Goal: Task Accomplishment & Management: Use online tool/utility

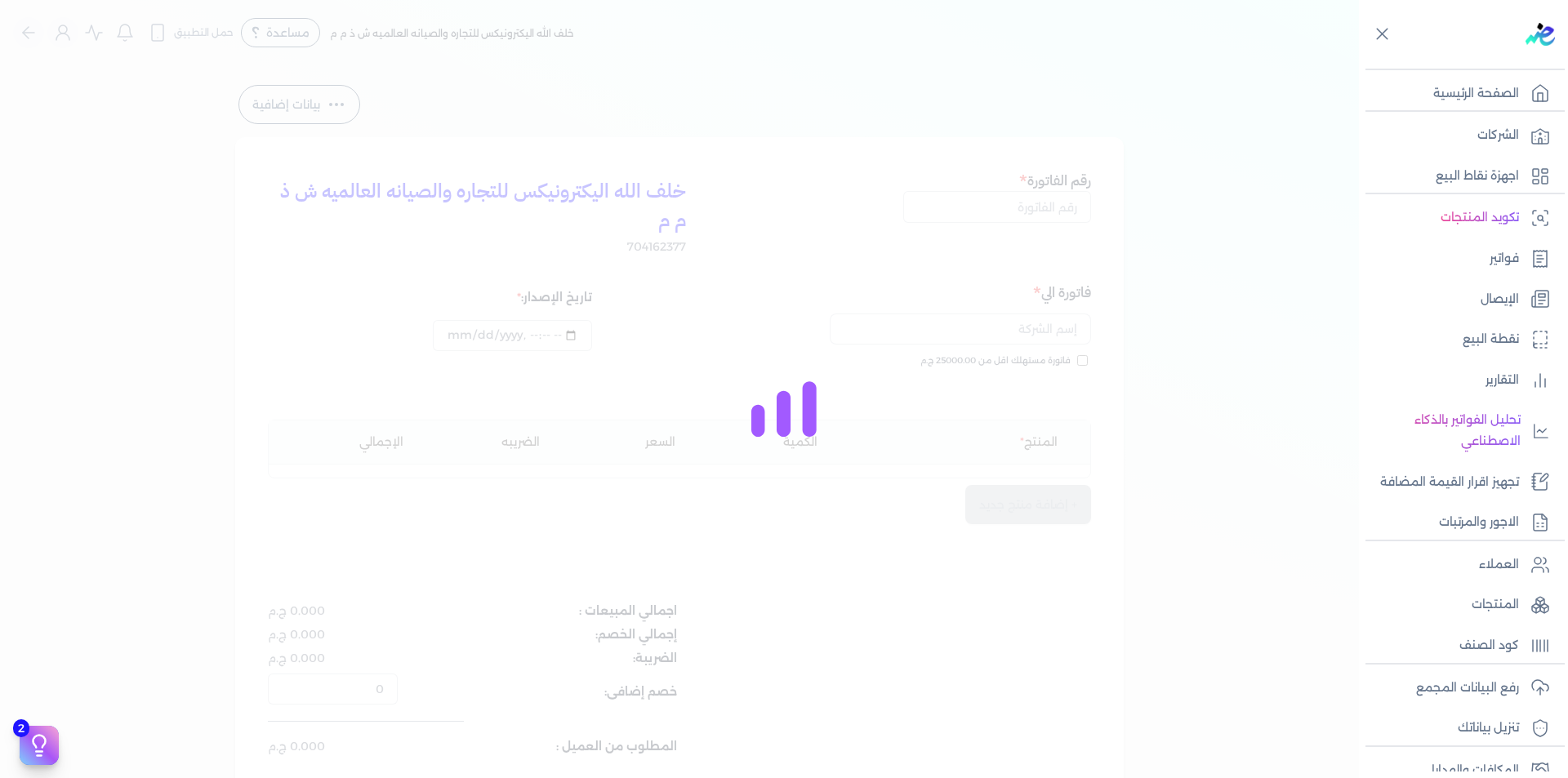
select select "EGP"
select select "B"
select select "EGS"
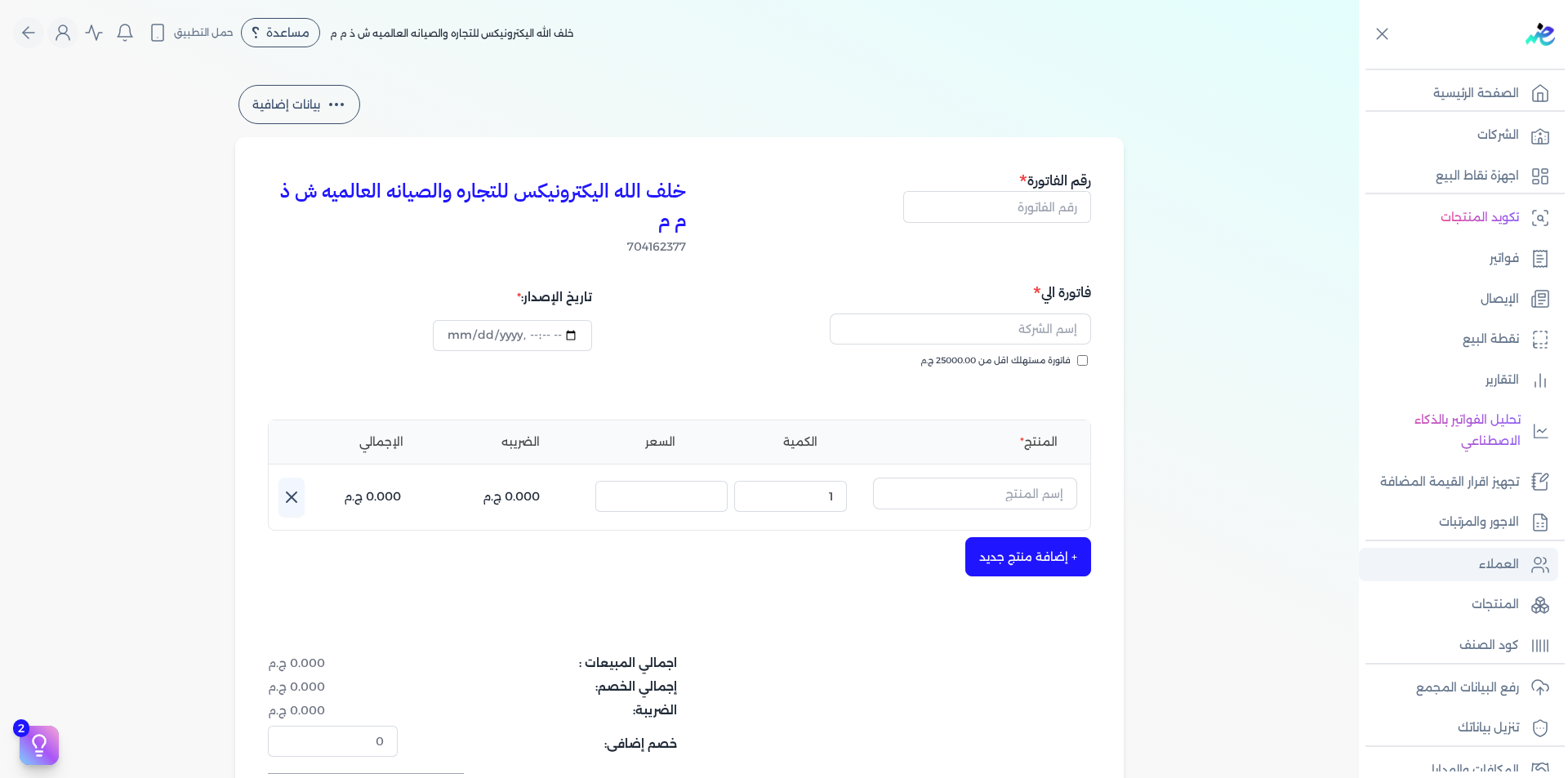
click at [1501, 564] on p "العملاء" at bounding box center [1499, 564] width 40 height 21
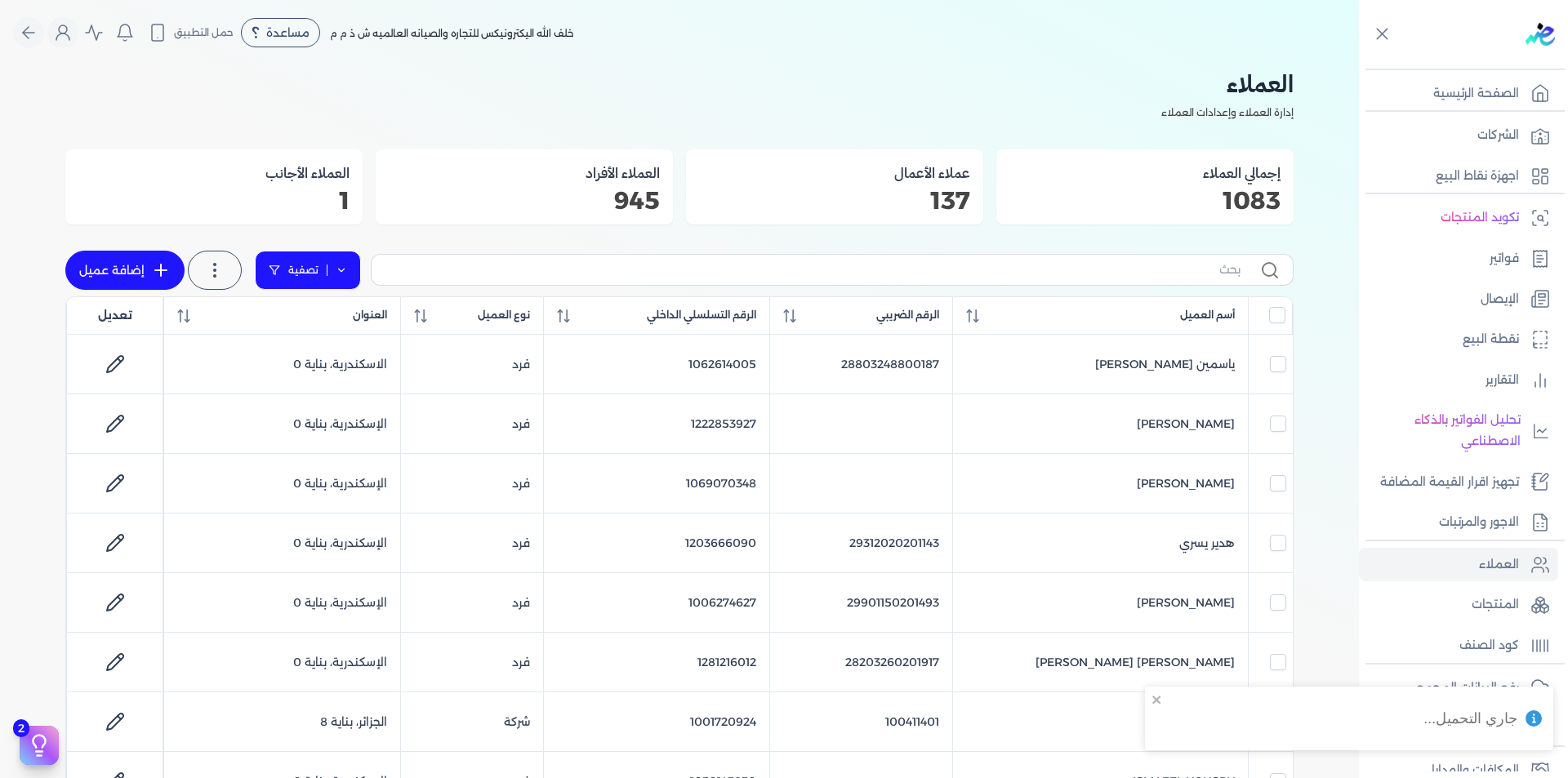
click at [342, 269] on icon at bounding box center [341, 269] width 11 height 11
click at [338, 318] on button "اضافة تصفية" at bounding box center [319, 322] width 99 height 20
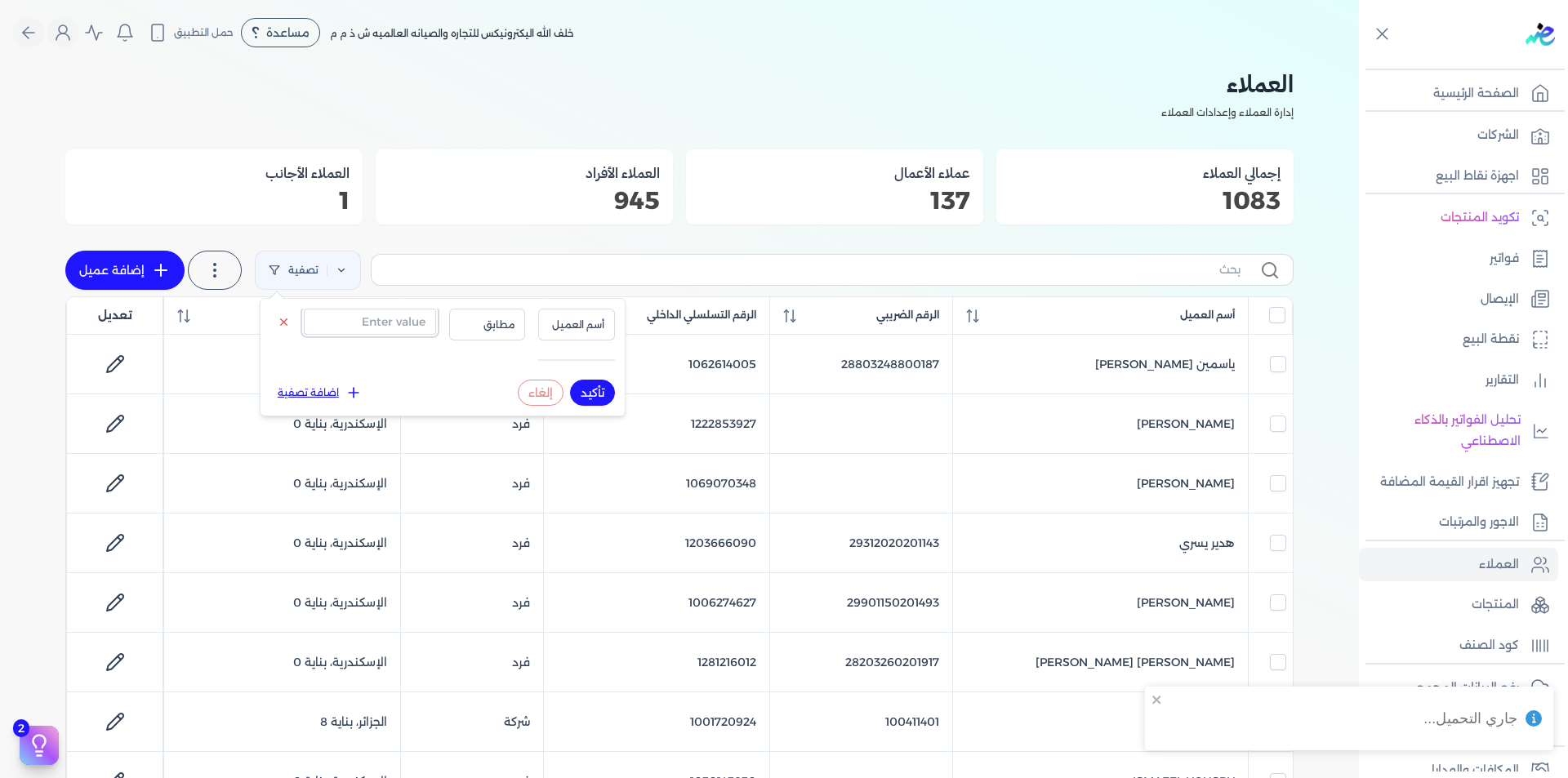
click at [353, 326] on input "text" at bounding box center [370, 322] width 132 height 26
paste input "315171634"
type input "315171634"
click at [578, 328] on span "أسم العميل" at bounding box center [577, 324] width 56 height 15
click at [578, 391] on li "الرقم التسلسلي الداخلي" at bounding box center [543, 389] width 124 height 15
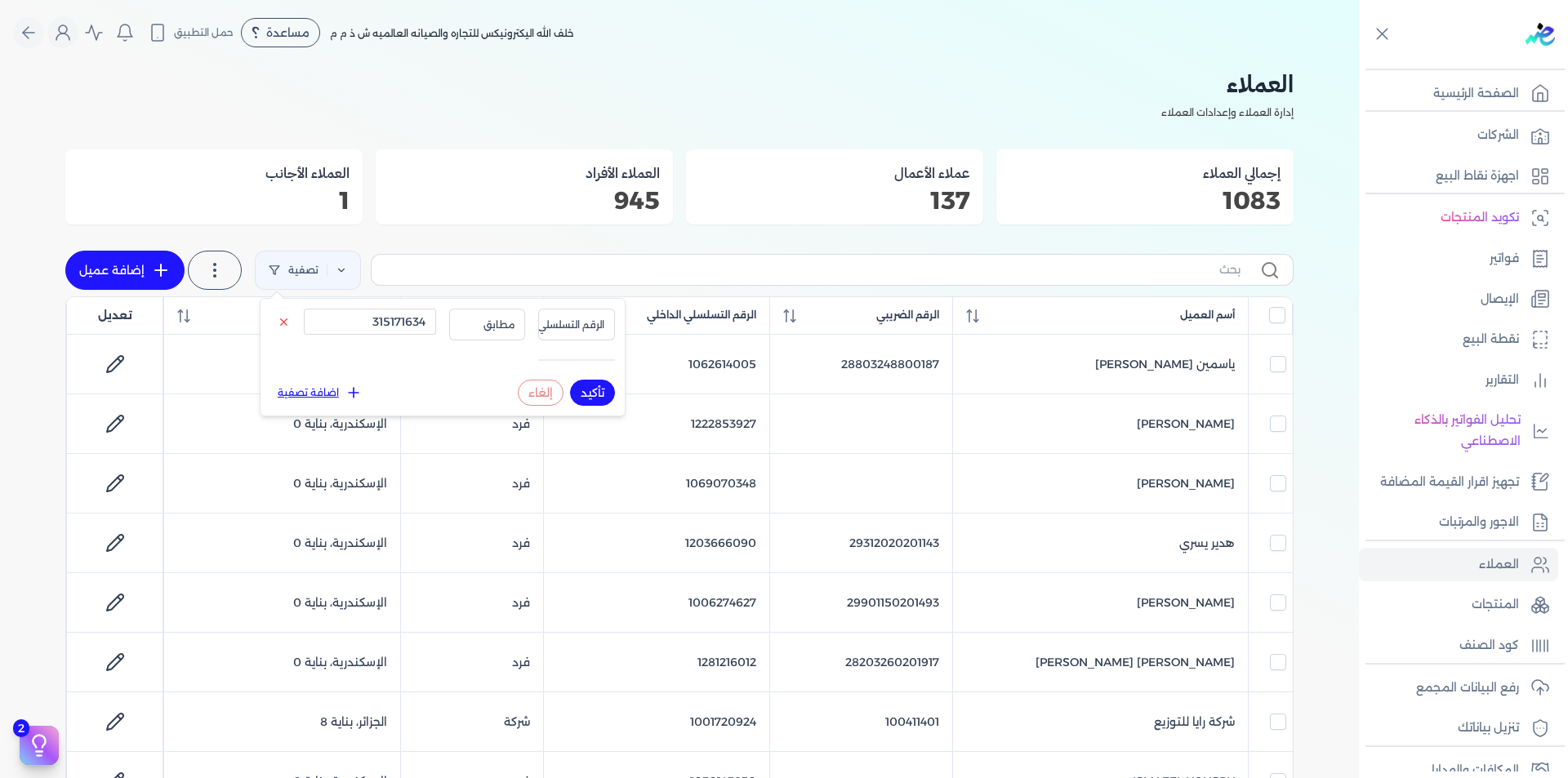
click at [591, 396] on button "تأكيد" at bounding box center [592, 393] width 45 height 26
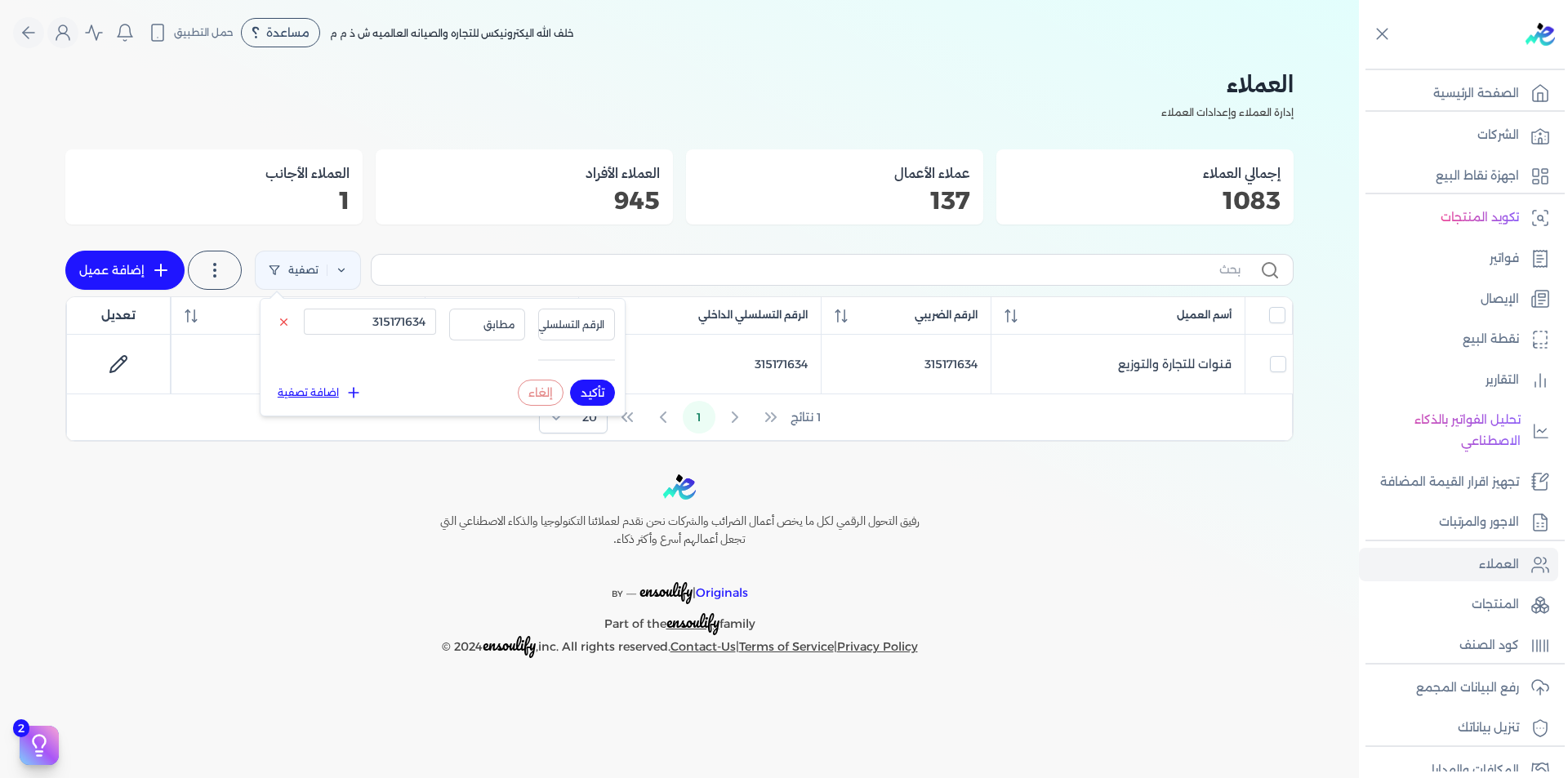
click at [1081, 77] on h2 "العملاء" at bounding box center [679, 83] width 1228 height 37
click at [1483, 697] on p "رفع البيانات المجمع" at bounding box center [1468, 688] width 103 height 21
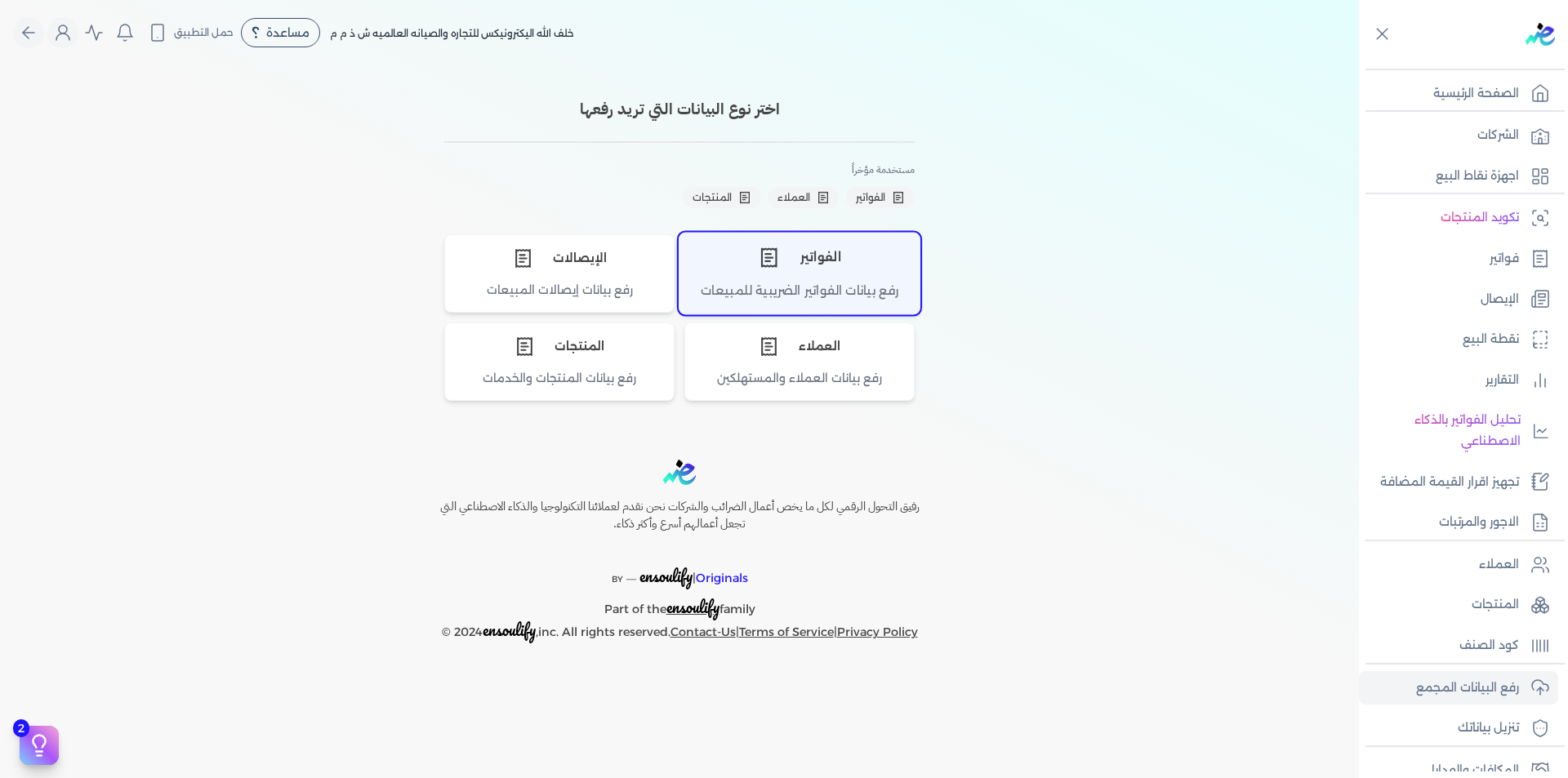
click at [821, 270] on div "الفواتير" at bounding box center [800, 256] width 240 height 49
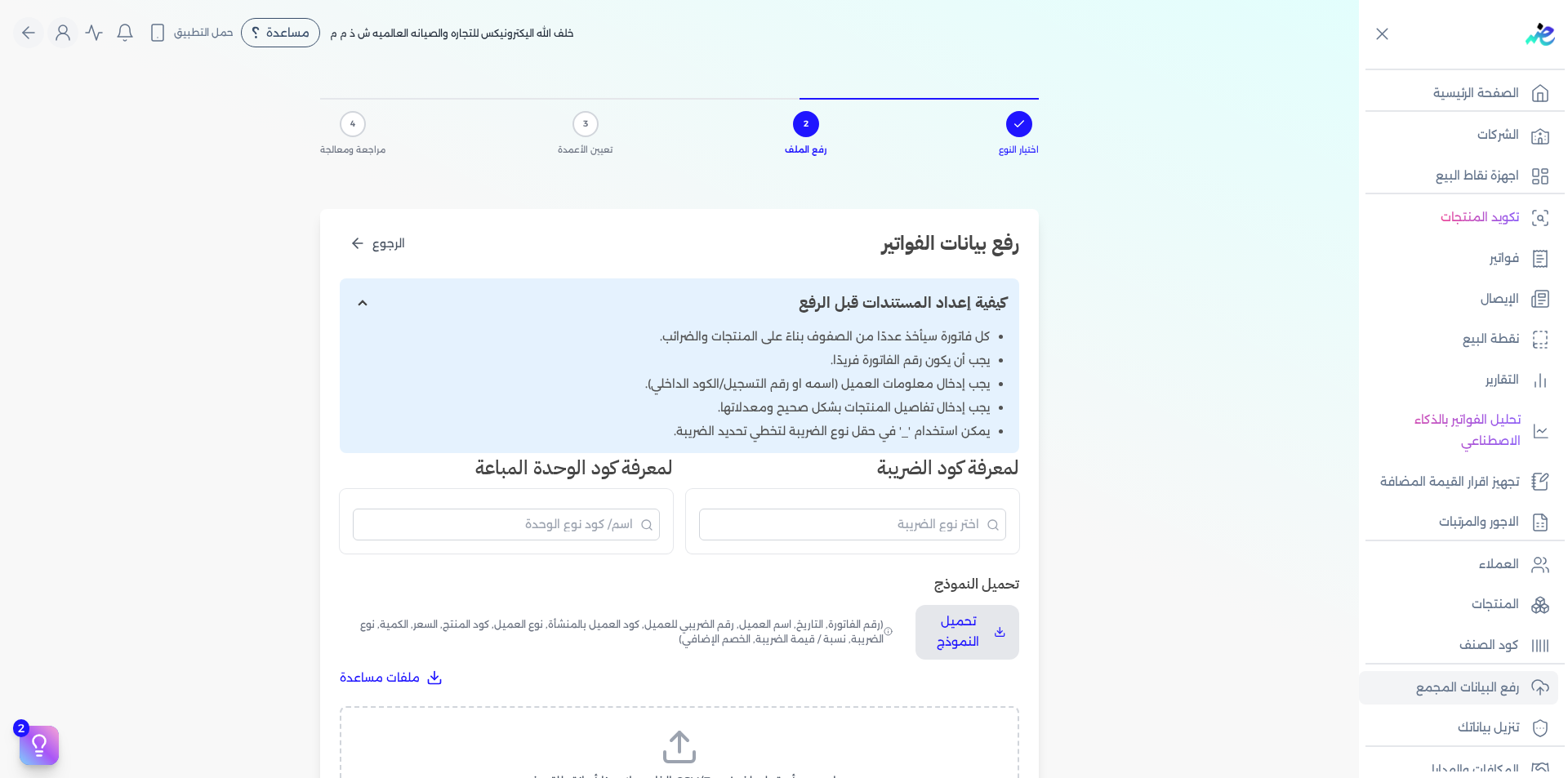
click at [686, 737] on icon at bounding box center [680, 747] width 39 height 39
click at [0, 0] on input "اسحب وأسقط ملف CSV/Excel الخاص بك هنا أو انقر للتصفح (.csv أو .xlsx فقط)" at bounding box center [0, 0] width 0 height 0
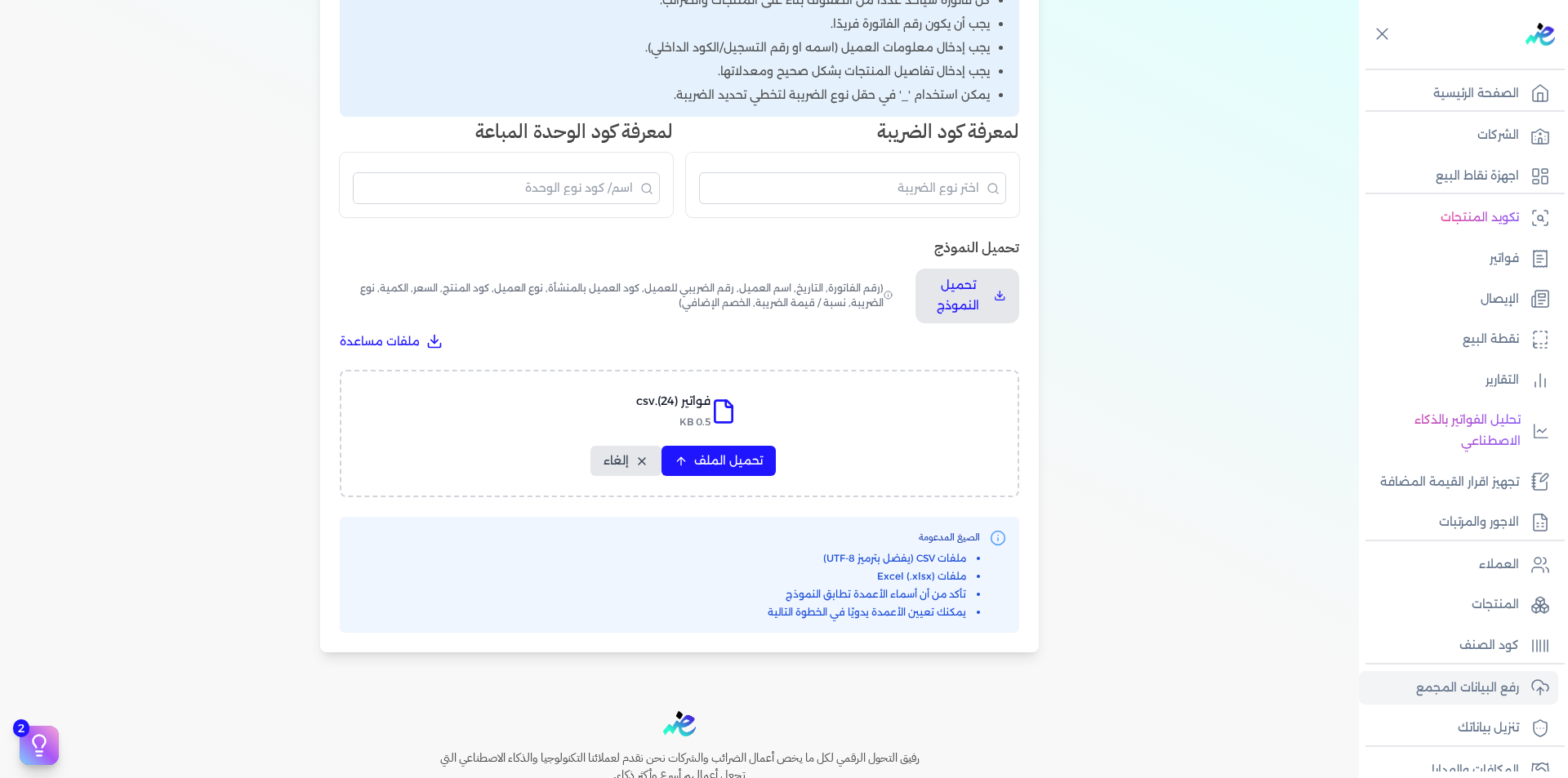
scroll to position [485, 0]
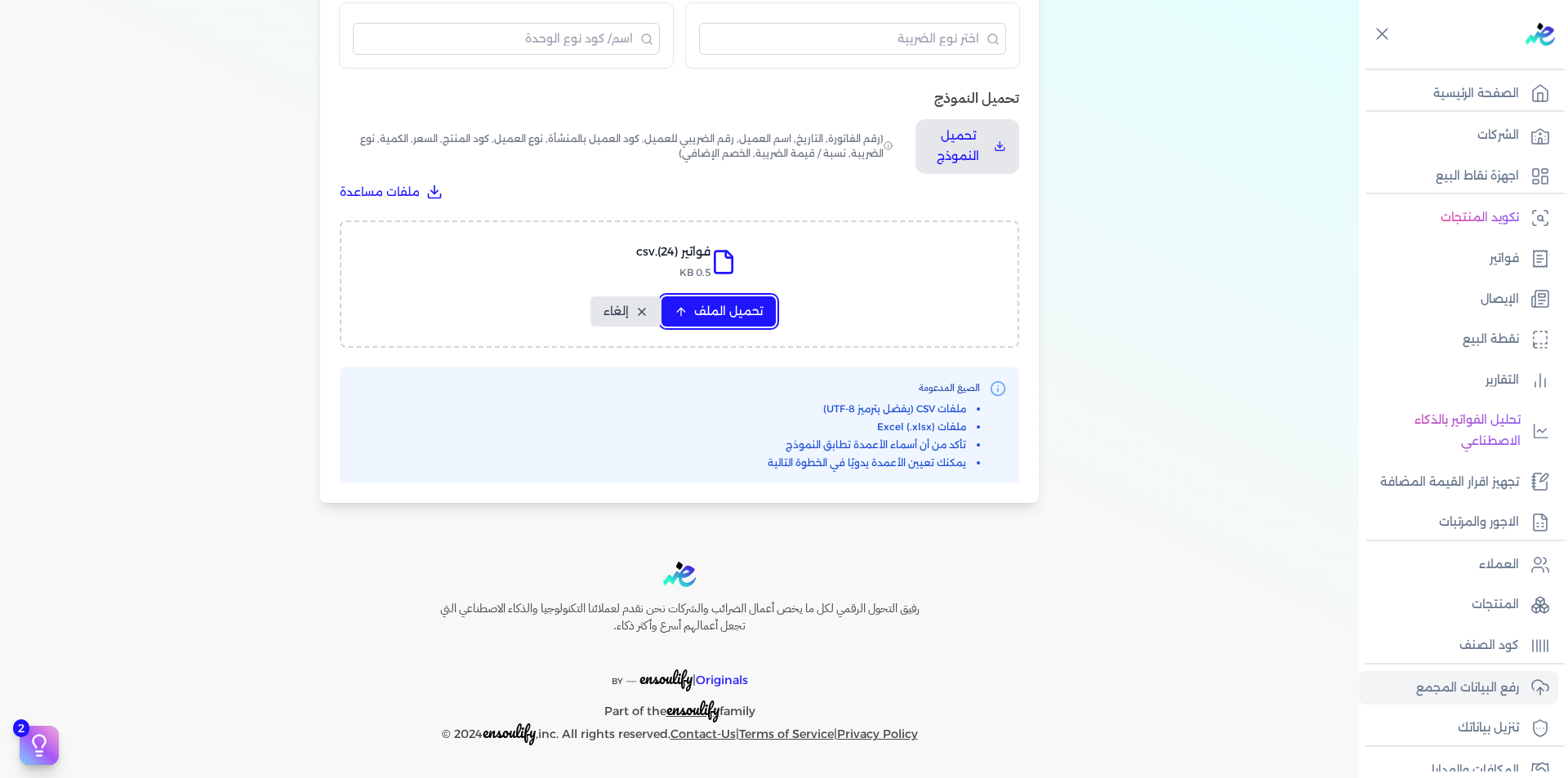
click at [732, 311] on span "تحميل الملف" at bounding box center [729, 311] width 69 height 17
select select "رقم الفاتورة"
select select "التاريخ"
select select "أسم العميل"
select select "الرقم الضريبي"
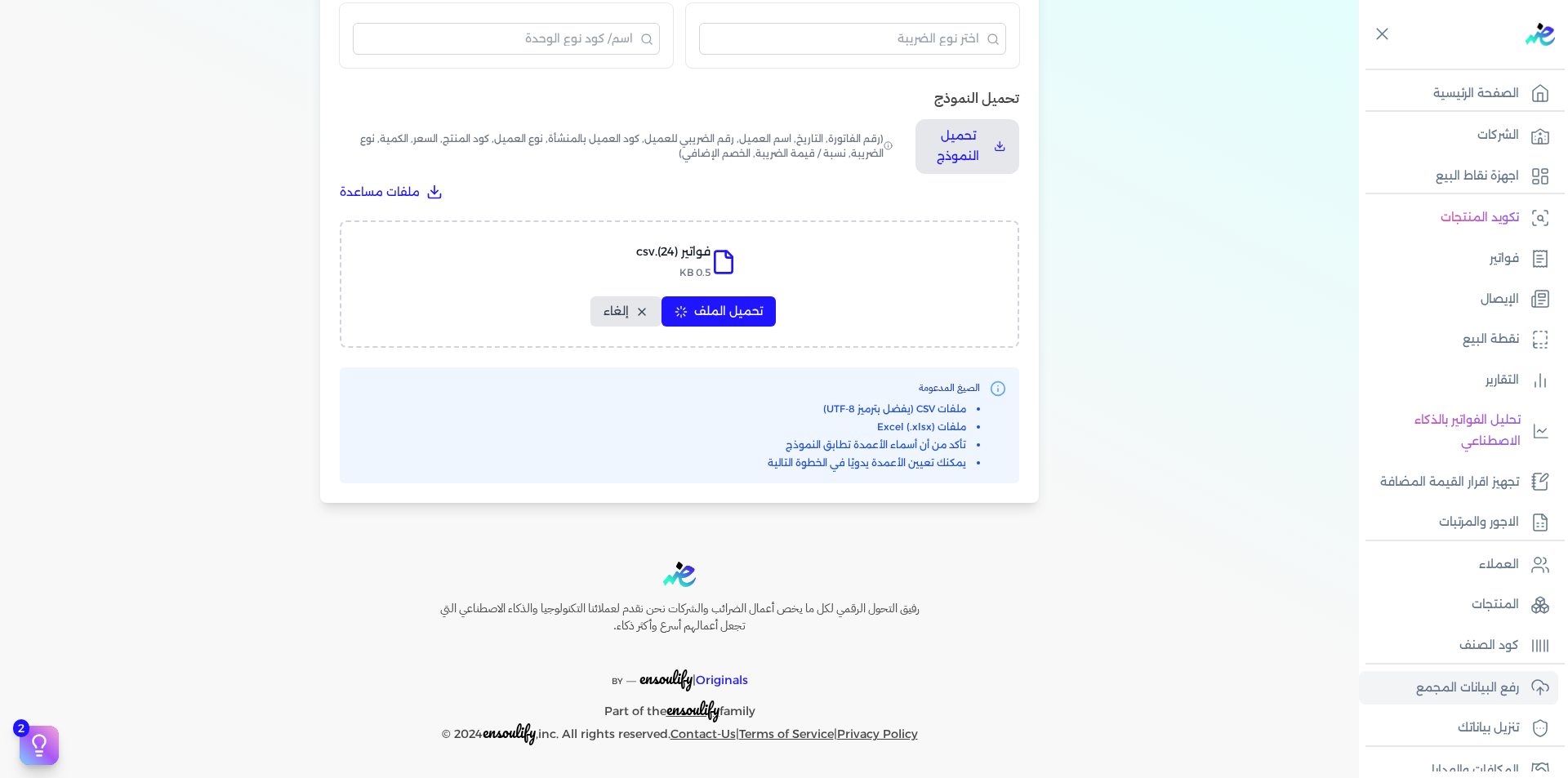
select select "نوع العميل"
select select "الرقم التسلسلي الداخلي"
select select "وصف البند"
select select "سيريال المنتج"
select select "السعر"
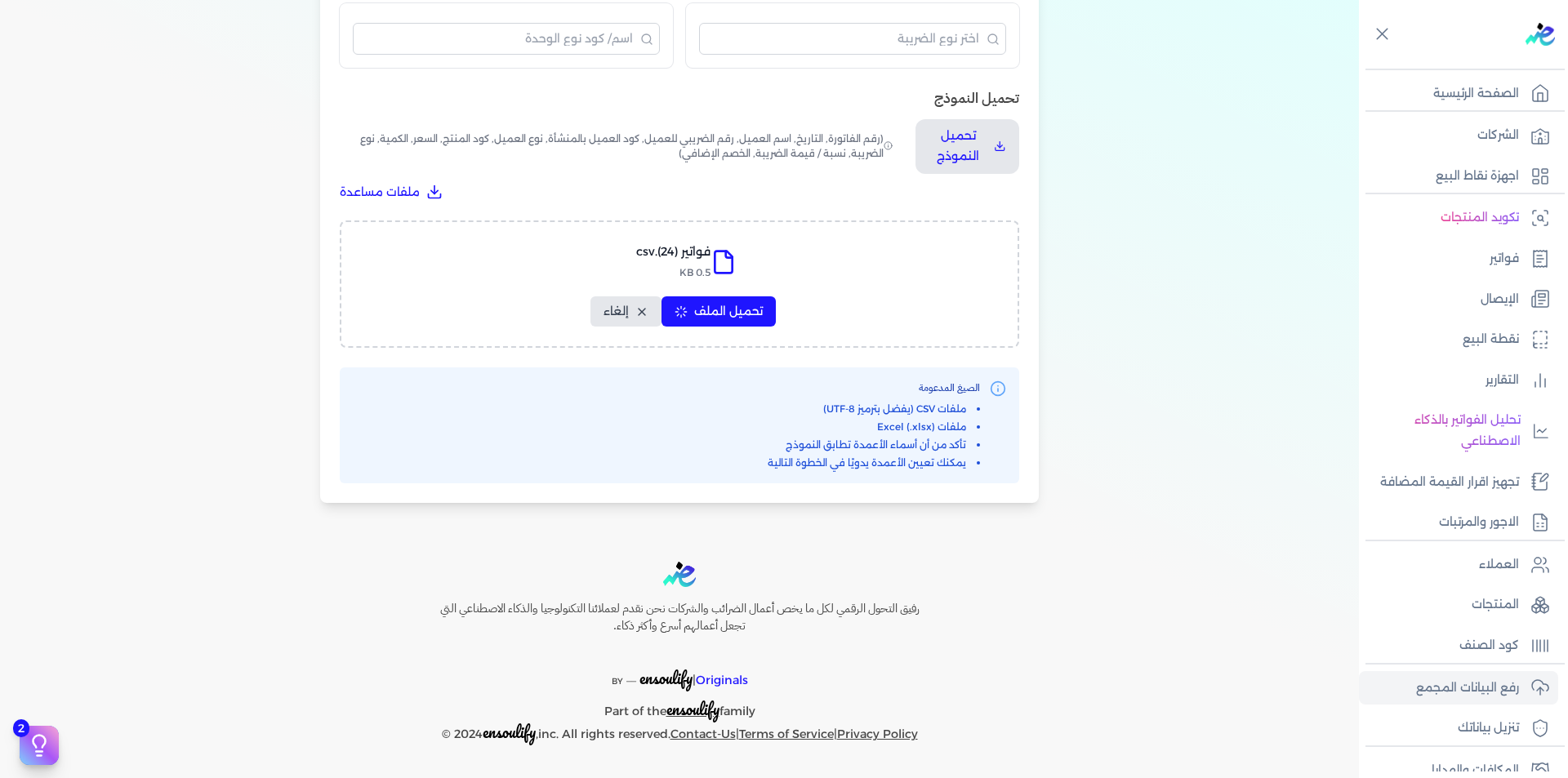
select select "الكمية"
select select "نوع الضريبة"
select select "نسبة / قيمة الضريبة"
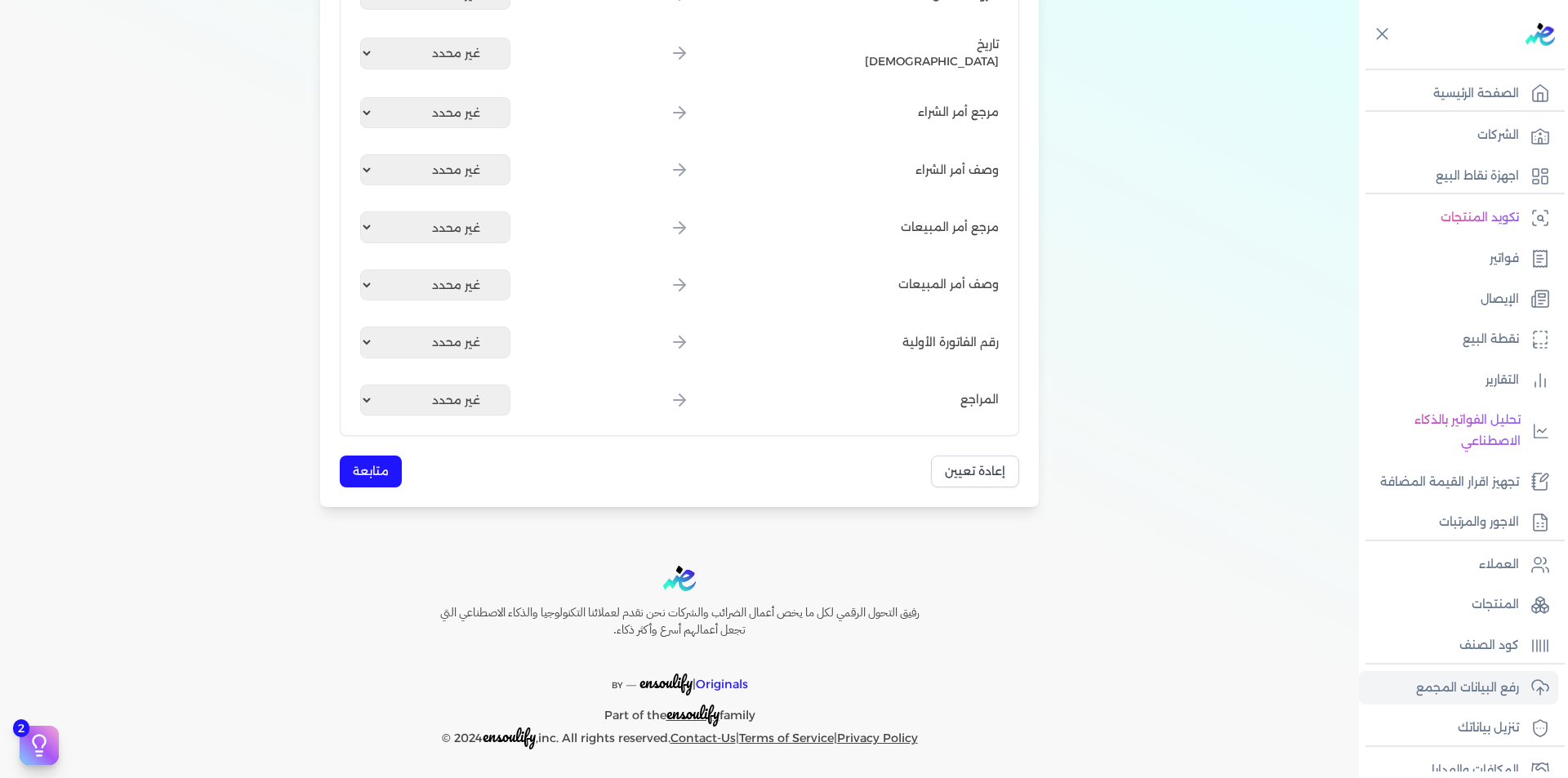
scroll to position [1961, 0]
click at [387, 462] on button "متابعة" at bounding box center [371, 470] width 62 height 32
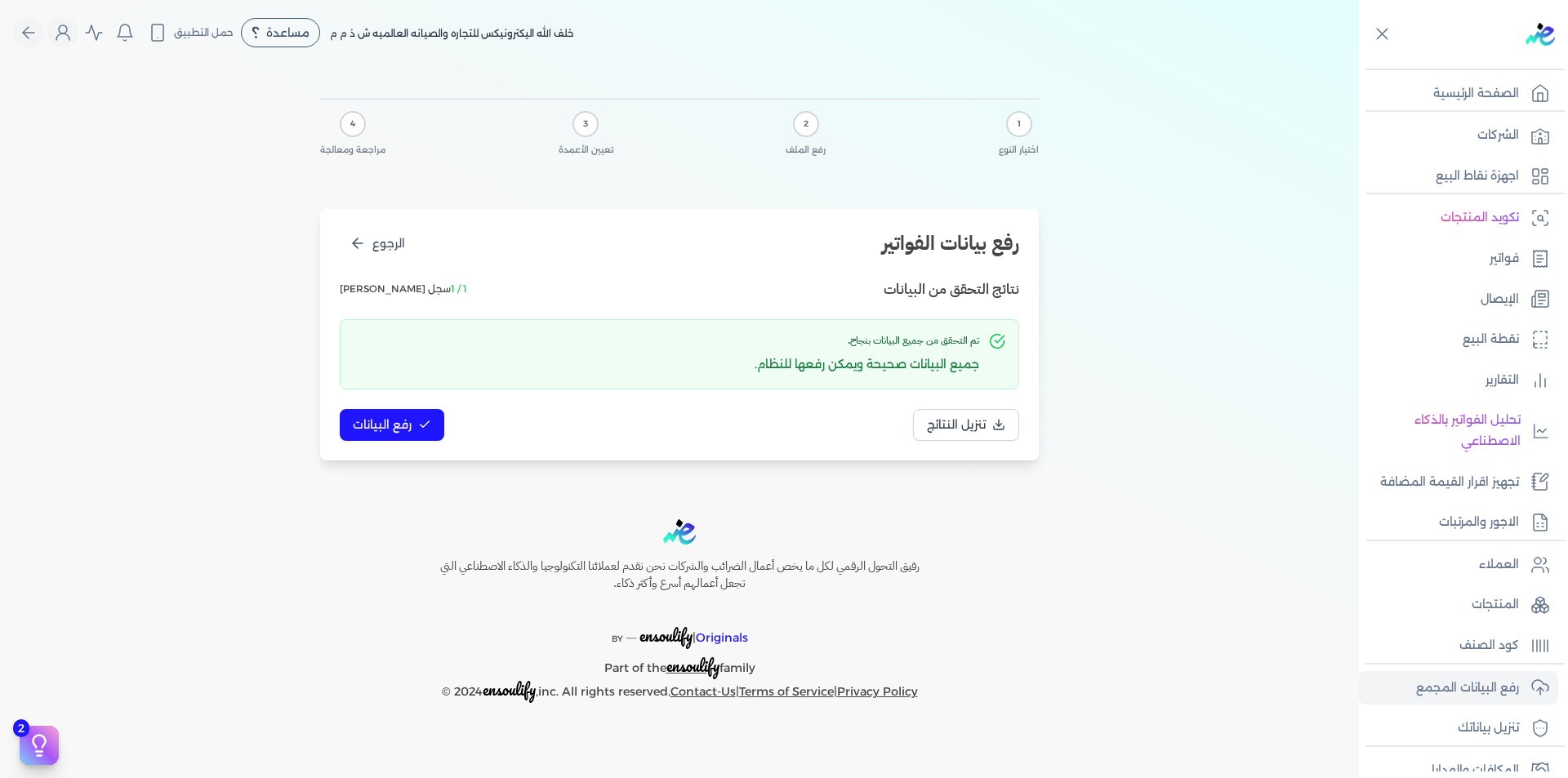
scroll to position [0, 0]
click at [400, 433] on button "رفع البيانات" at bounding box center [392, 425] width 105 height 32
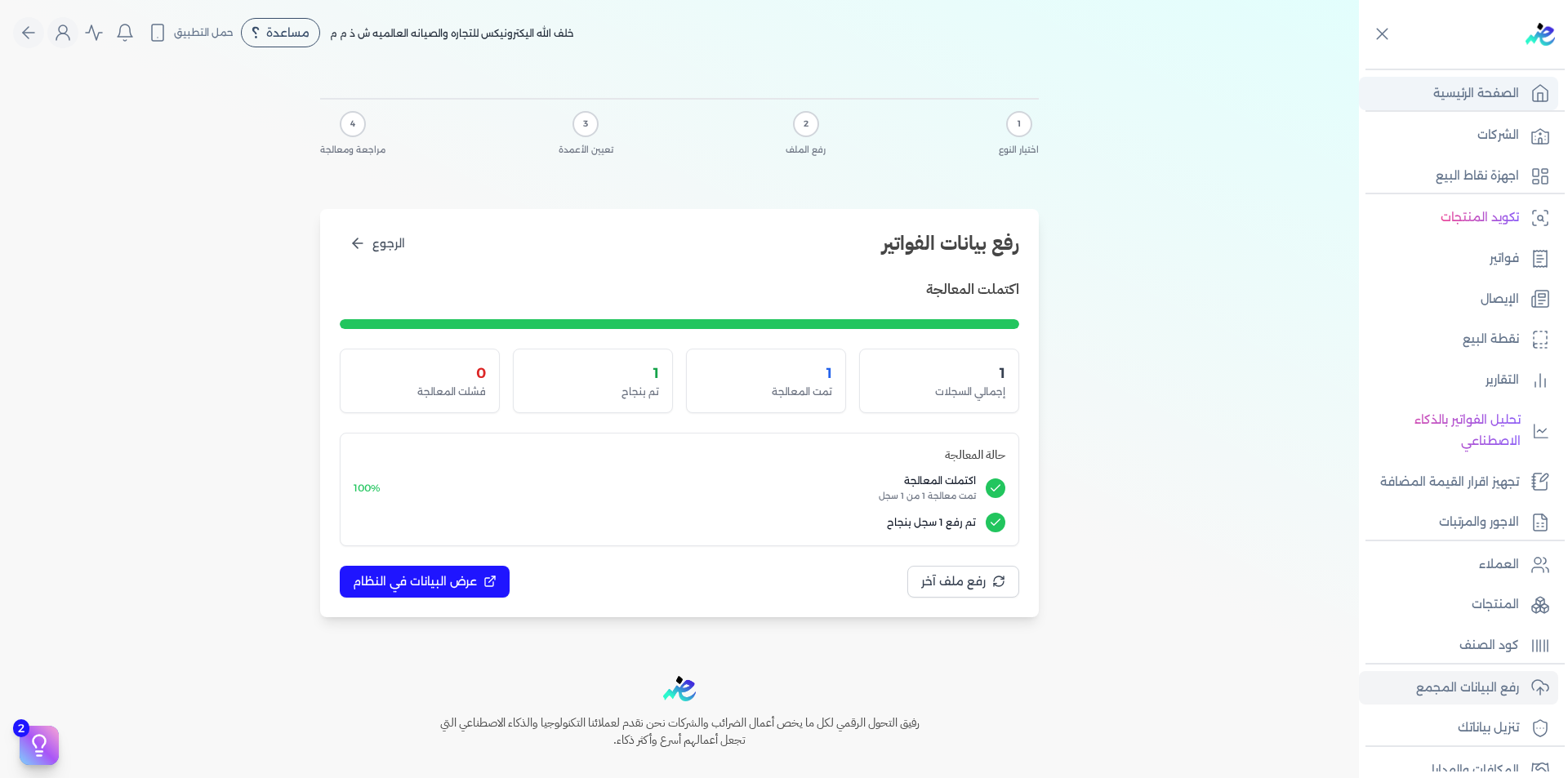
click at [1502, 78] on link "الصفحة الرئيسية" at bounding box center [1459, 93] width 199 height 34
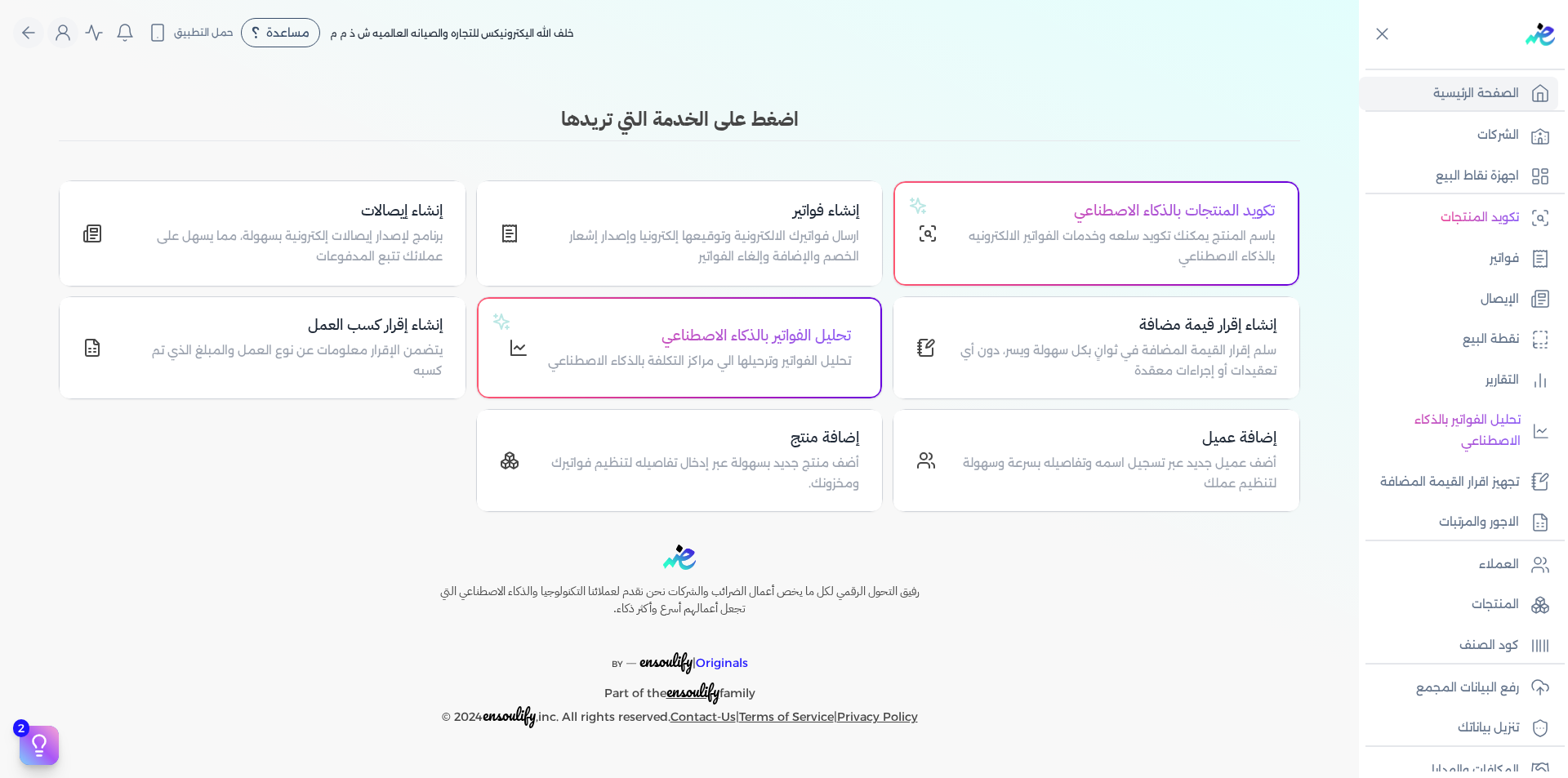
click at [1222, 95] on div "Toggle Navigation الاسعار العمولات مساعدة خدمة العملاء دليل المستخدم تسجيل الدخ…" at bounding box center [680, 389] width 1359 height 778
click at [943, 89] on div "Toggle Navigation الاسعار العمولات مساعدة خدمة العملاء دليل المستخدم تسجيل الدخ…" at bounding box center [680, 389] width 1359 height 778
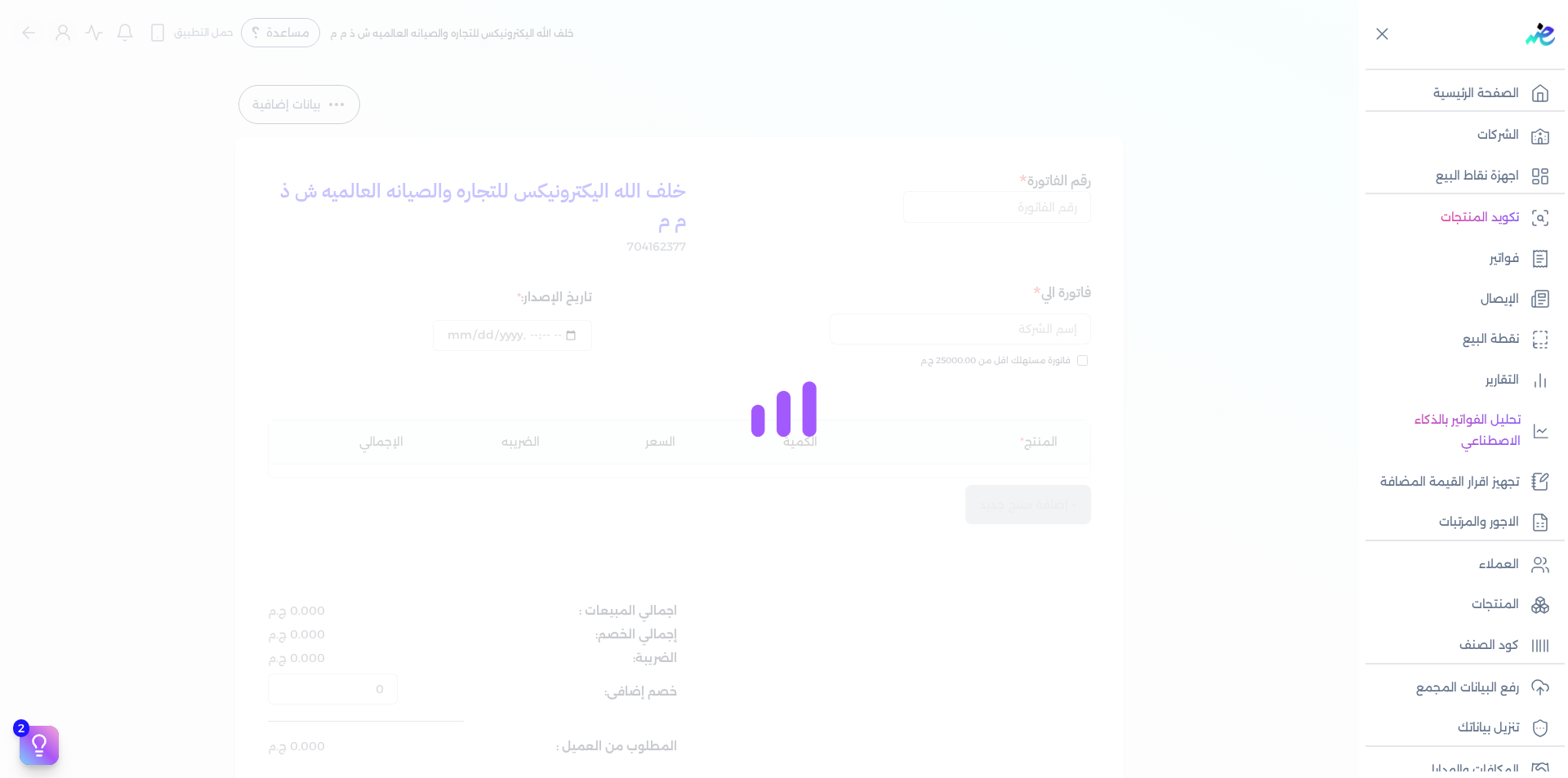
select select "EGP"
select select "B"
select select "EGS"
